Goal: Transaction & Acquisition: Purchase product/service

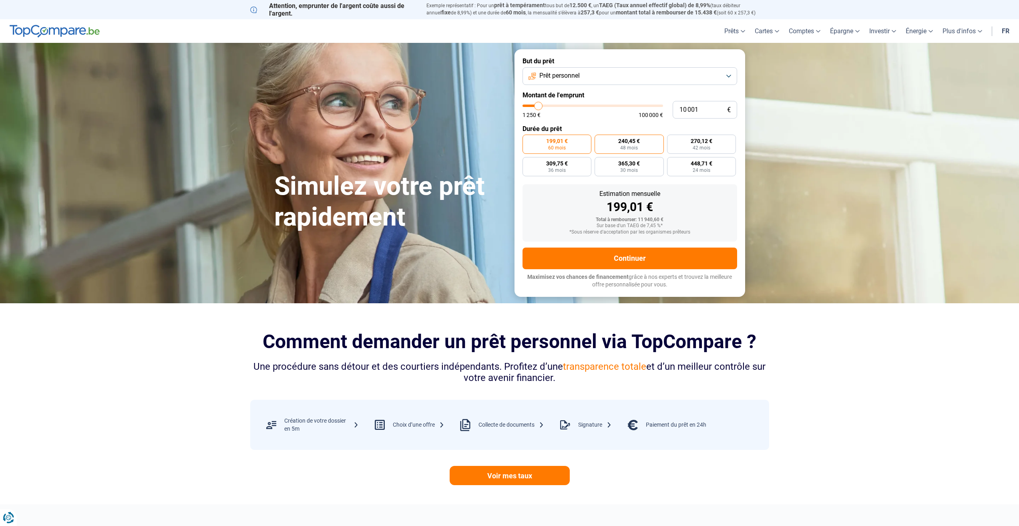
click at [629, 150] on span "48 mois" at bounding box center [629, 147] width 18 height 5
click at [600, 140] on input "240,45 € 48 mois" at bounding box center [597, 137] width 5 height 5
radio input "true"
click at [551, 137] on label "199,01 € 60 mois" at bounding box center [557, 144] width 69 height 19
click at [528, 137] on input "199,01 € 60 mois" at bounding box center [525, 137] width 5 height 5
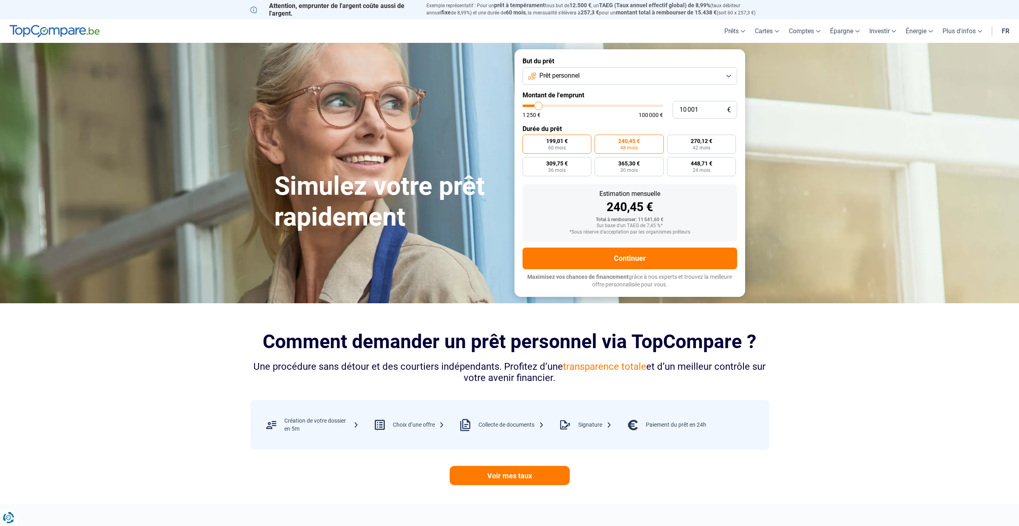
radio input "true"
click at [643, 139] on label "240,45 € 48 mois" at bounding box center [629, 144] width 69 height 19
click at [600, 139] on input "240,45 € 48 mois" at bounding box center [597, 137] width 5 height 5
radio input "true"
click at [684, 147] on label "270,12 € 42 mois" at bounding box center [701, 144] width 69 height 19
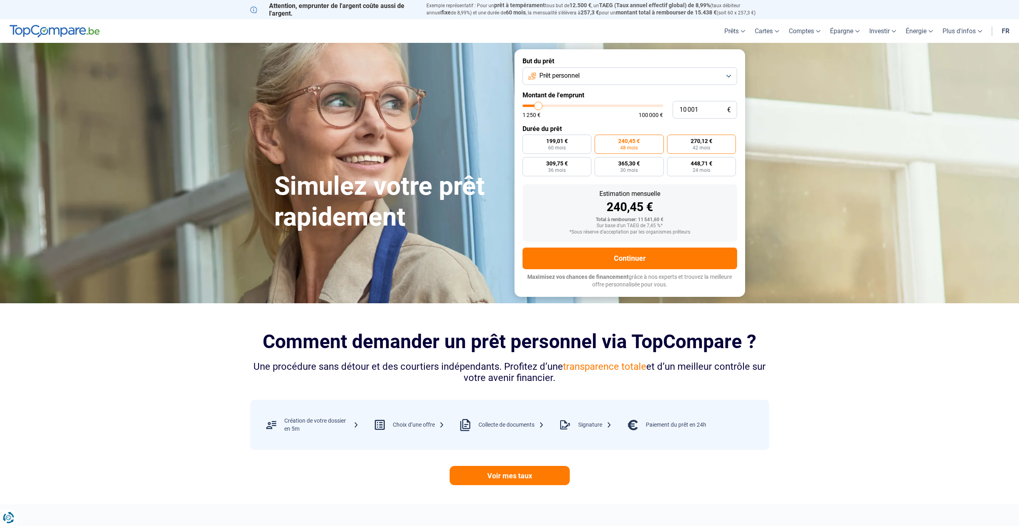
click at [672, 140] on input "270,12 € 42 mois" at bounding box center [669, 137] width 5 height 5
radio input "true"
click at [545, 74] on span "Prêt personnel" at bounding box center [559, 75] width 40 height 9
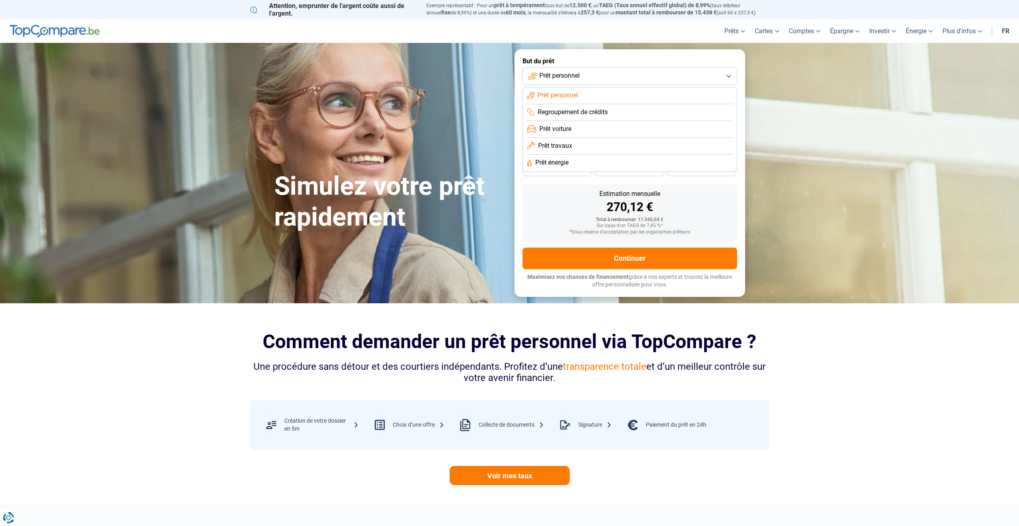
click at [570, 128] on span "Prêt voiture" at bounding box center [555, 129] width 32 height 9
drag, startPoint x: 625, startPoint y: 225, endPoint x: 660, endPoint y: 225, distance: 34.4
click at [658, 225] on div "Sur base d'un TAEG de 6,49 %*" at bounding box center [630, 226] width 202 height 6
click at [660, 225] on div "Sur base d'un TAEG de 6,49 %*" at bounding box center [630, 226] width 202 height 6
